Goal: Find specific page/section: Find specific page/section

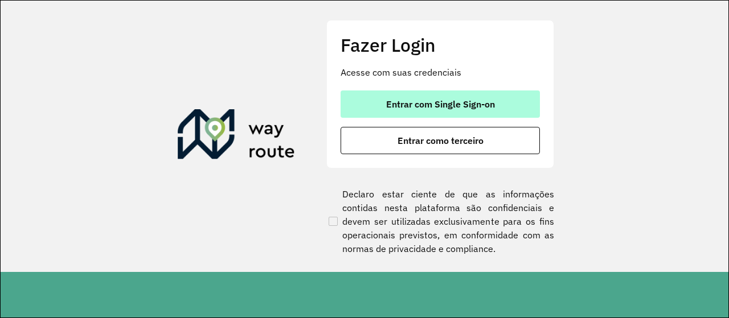
click at [450, 113] on button "Entrar com Single Sign-on" at bounding box center [439, 104] width 199 height 27
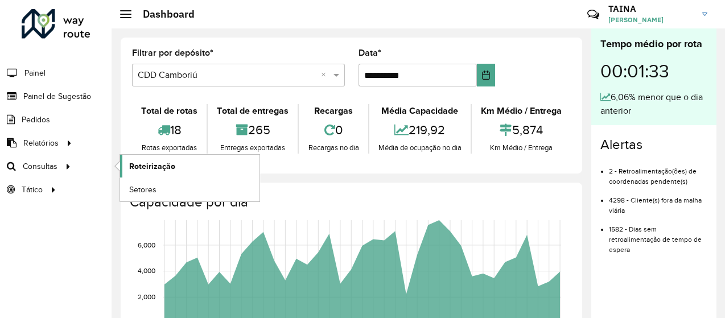
click at [169, 161] on span "Roteirização" at bounding box center [152, 167] width 46 height 12
click at [139, 180] on link "Setores" at bounding box center [189, 189] width 139 height 23
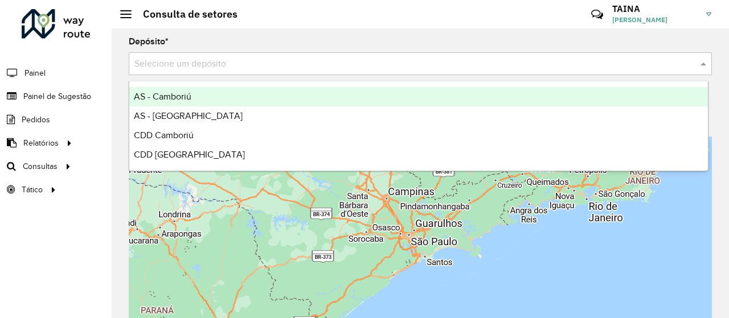
click at [294, 67] on input "text" at bounding box center [408, 65] width 549 height 14
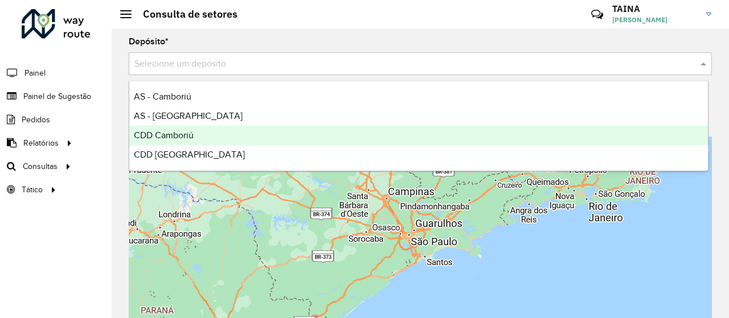
click at [215, 138] on div "CDD Camboriú" at bounding box center [418, 135] width 578 height 19
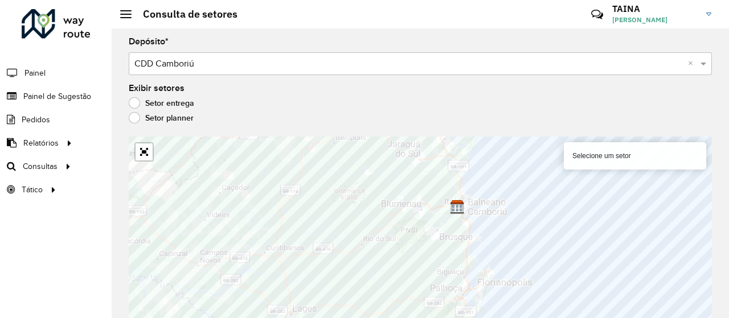
scroll to position [9, 0]
